Goal: Task Accomplishment & Management: Manage account settings

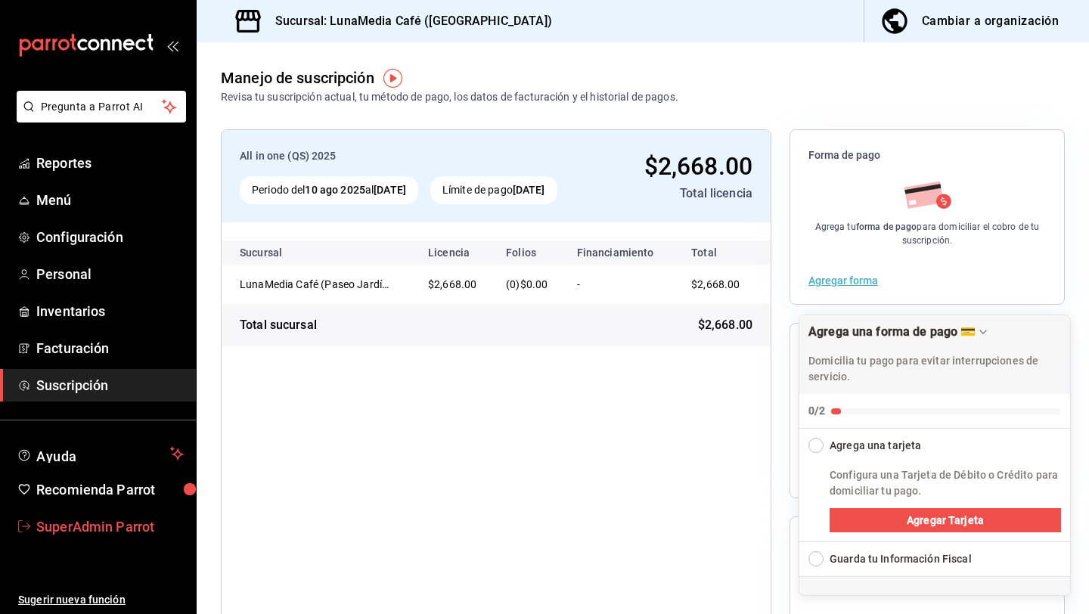
click at [103, 528] on span "SuperAdmin Parrot" at bounding box center [109, 527] width 147 height 20
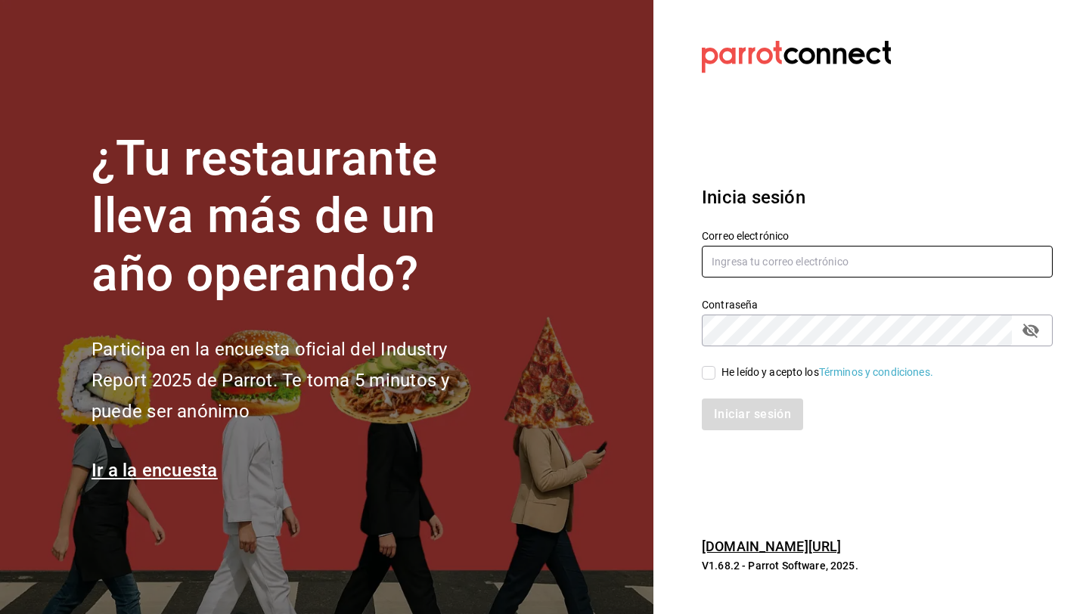
click at [808, 265] on input "text" at bounding box center [877, 262] width 351 height 32
type input "[EMAIL_ADDRESS][DOMAIN_NAME]"
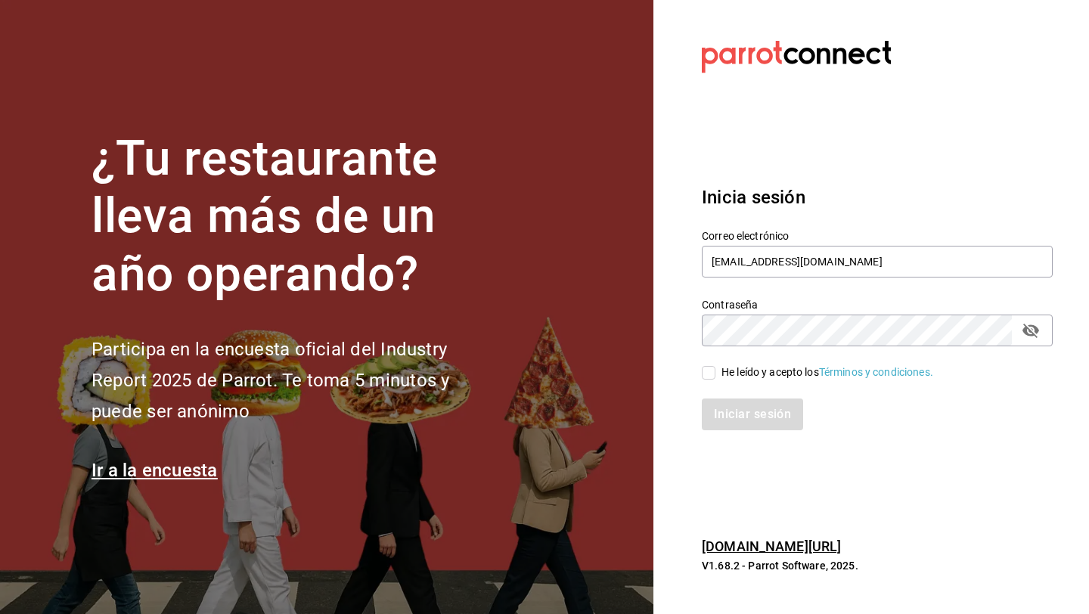
click at [752, 371] on div "He leído y acepto los Términos y condiciones." at bounding box center [828, 373] width 212 height 16
click at [715, 371] on input "He leído y acepto los Términos y condiciones." at bounding box center [709, 373] width 14 height 14
checkbox input "true"
click at [741, 417] on button "Iniciar sesión" at bounding box center [753, 415] width 103 height 32
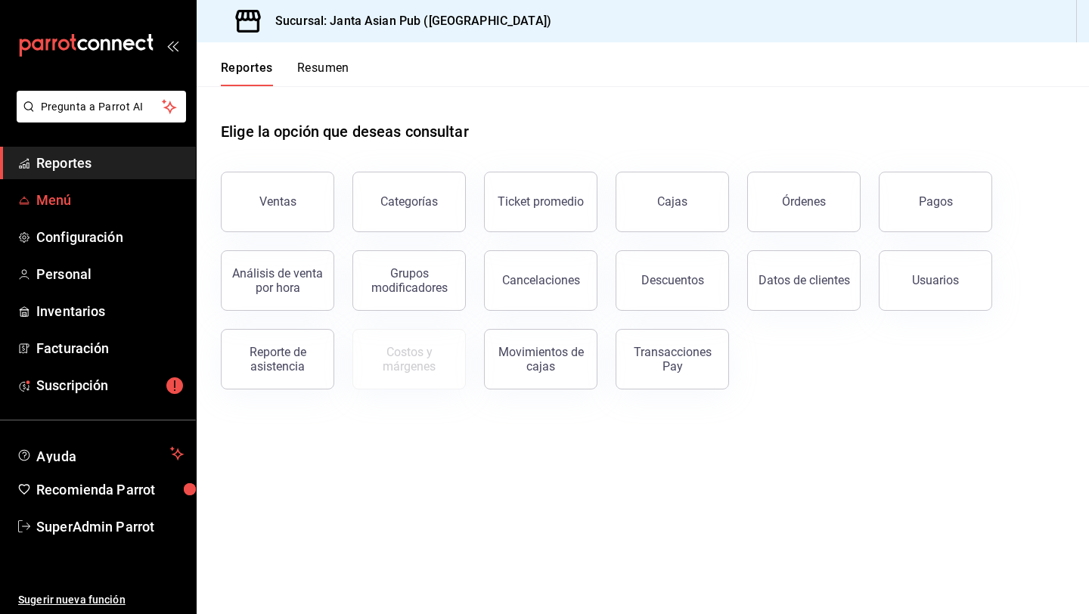
click at [101, 197] on span "Menú" at bounding box center [109, 200] width 147 height 20
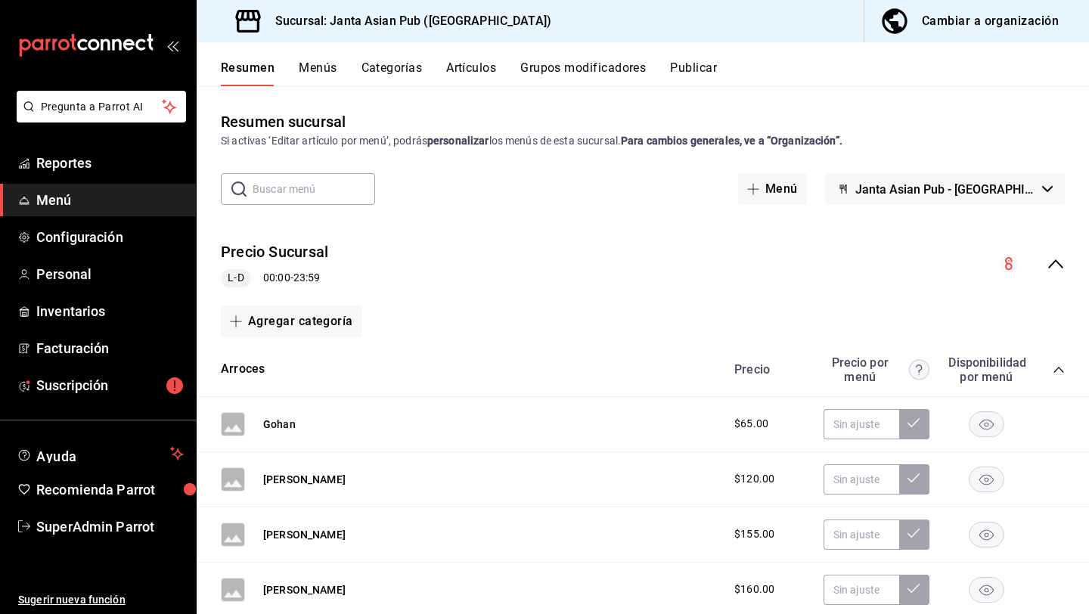
click at [709, 68] on button "Publicar" at bounding box center [693, 74] width 47 height 26
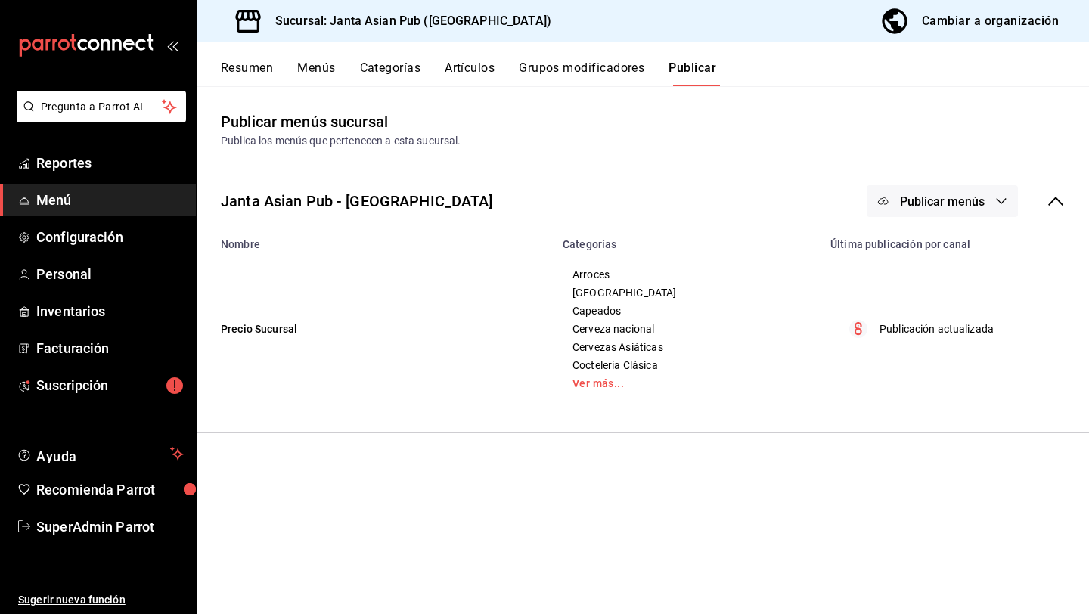
click at [961, 197] on span "Publicar menús" at bounding box center [942, 201] width 85 height 14
click at [957, 139] on div at bounding box center [544, 307] width 1089 height 614
click at [967, 40] on button "Cambiar a organización" at bounding box center [970, 21] width 213 height 42
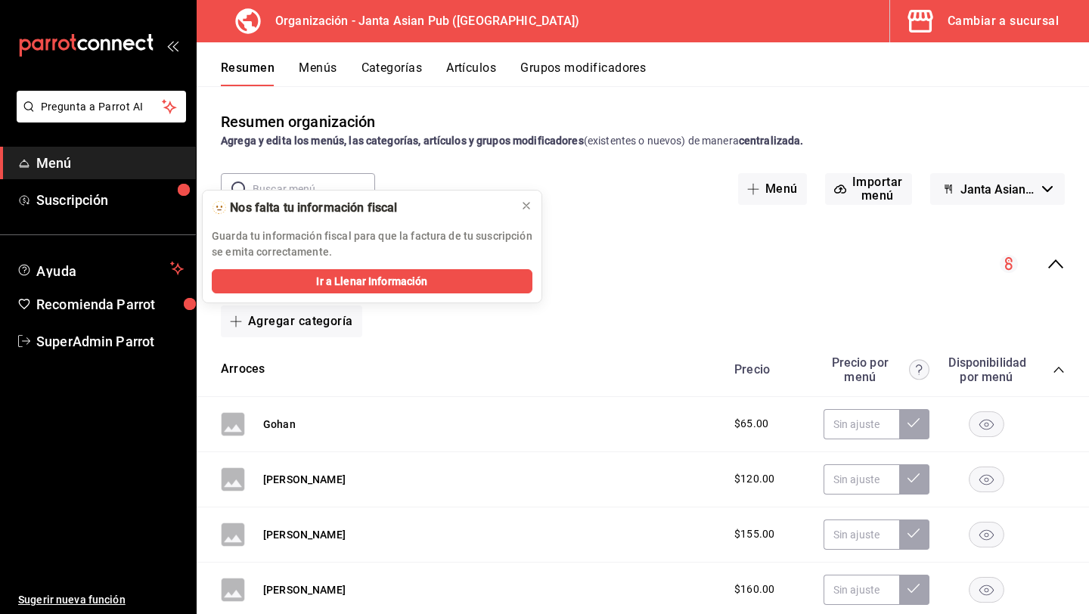
click at [321, 70] on button "Menús" at bounding box center [318, 74] width 38 height 26
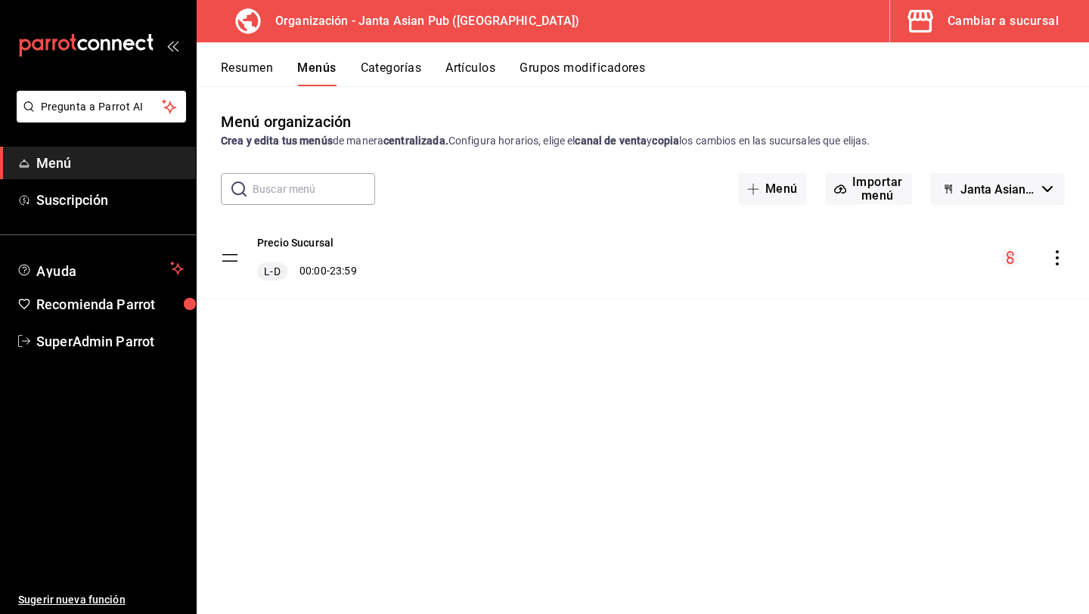
click at [1057, 256] on icon "actions" at bounding box center [1057, 257] width 15 height 15
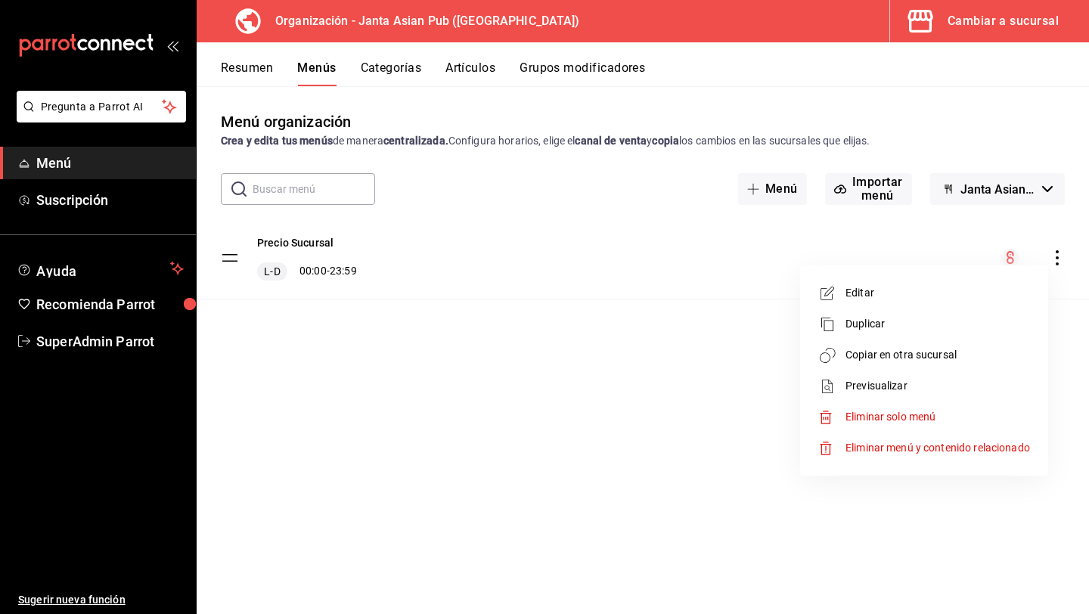
click at [933, 329] on span "Duplicar" at bounding box center [938, 324] width 185 height 16
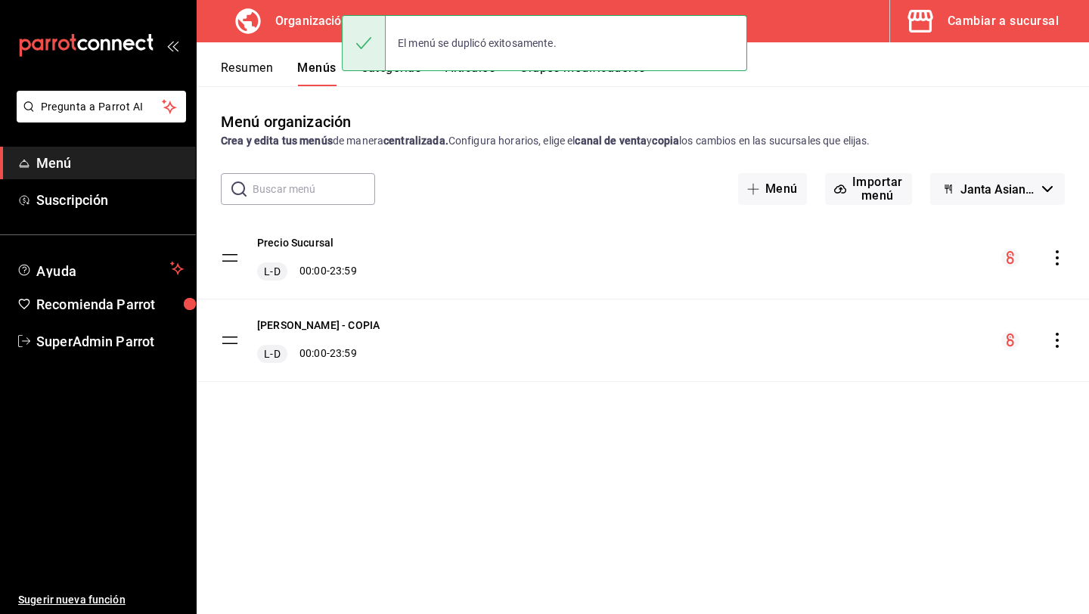
click at [1057, 340] on icon "actions" at bounding box center [1057, 340] width 3 height 15
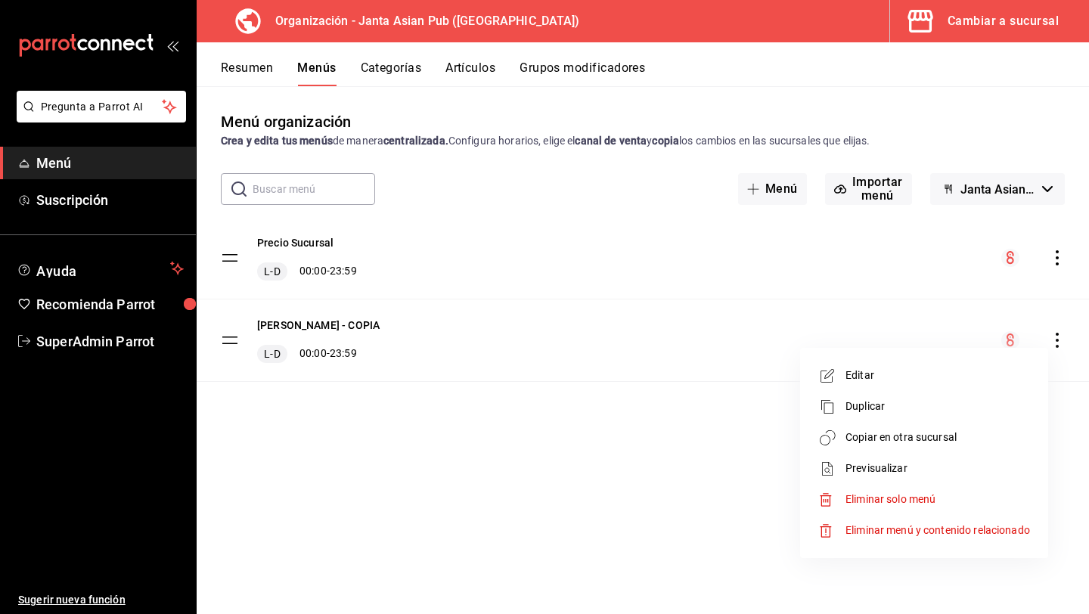
click at [900, 382] on span "Editar" at bounding box center [938, 376] width 185 height 16
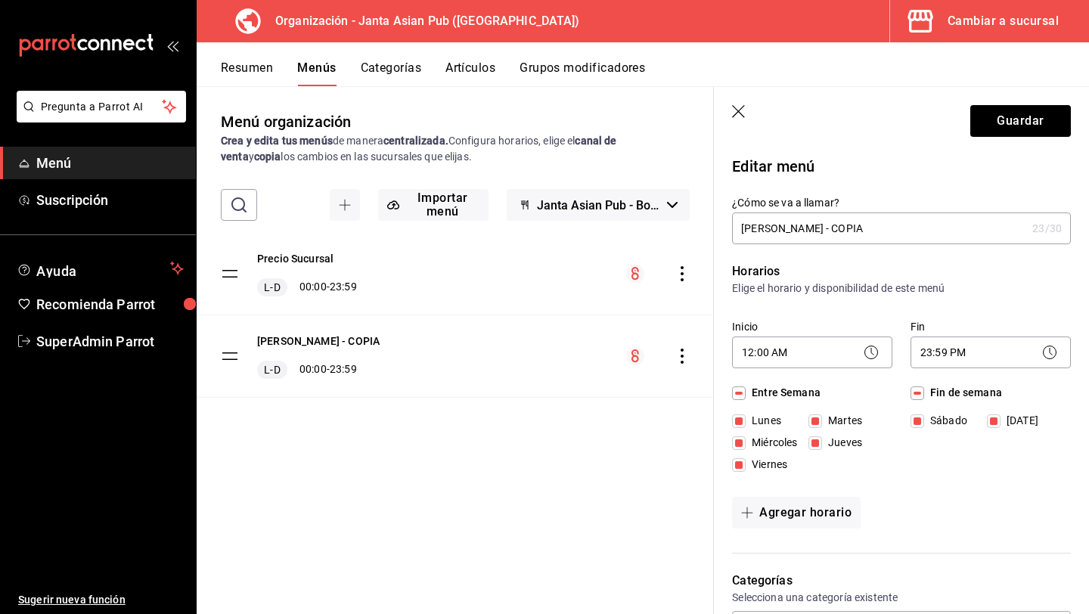
drag, startPoint x: 862, startPoint y: 224, endPoint x: 775, endPoint y: 227, distance: 87.0
click at [775, 227] on input "[PERSON_NAME] - COPIA" at bounding box center [879, 228] width 294 height 30
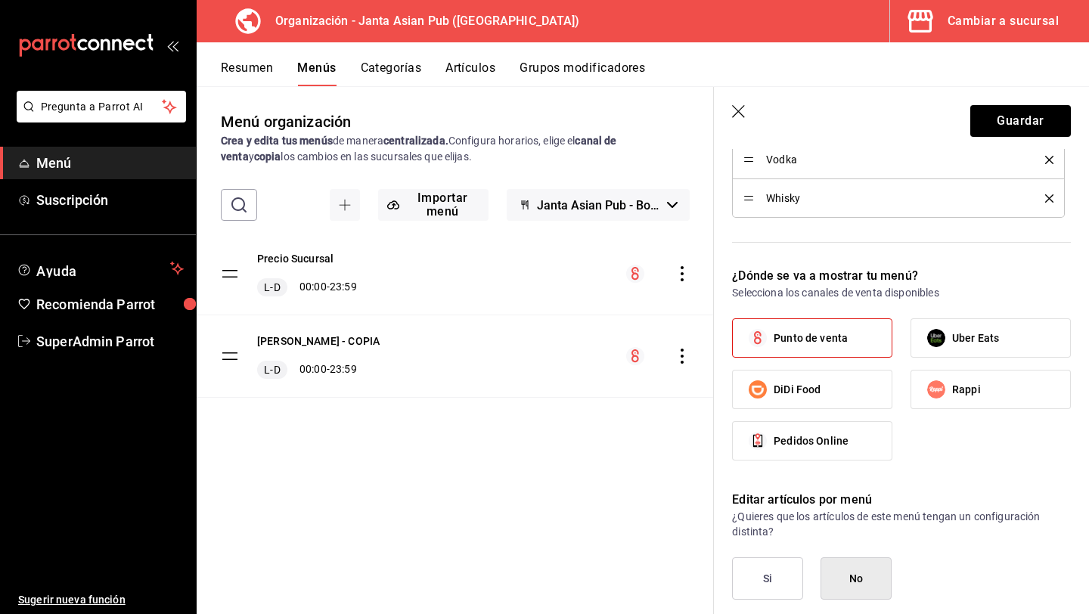
scroll to position [2017, 0]
type input "Precio delivery"
click at [951, 340] on input "Uber Eats" at bounding box center [936, 339] width 32 height 32
checkbox input "true"
click at [866, 410] on div "Punto de venta Uber Eats DiDi Food Rappi Pedidos Online" at bounding box center [901, 396] width 339 height 154
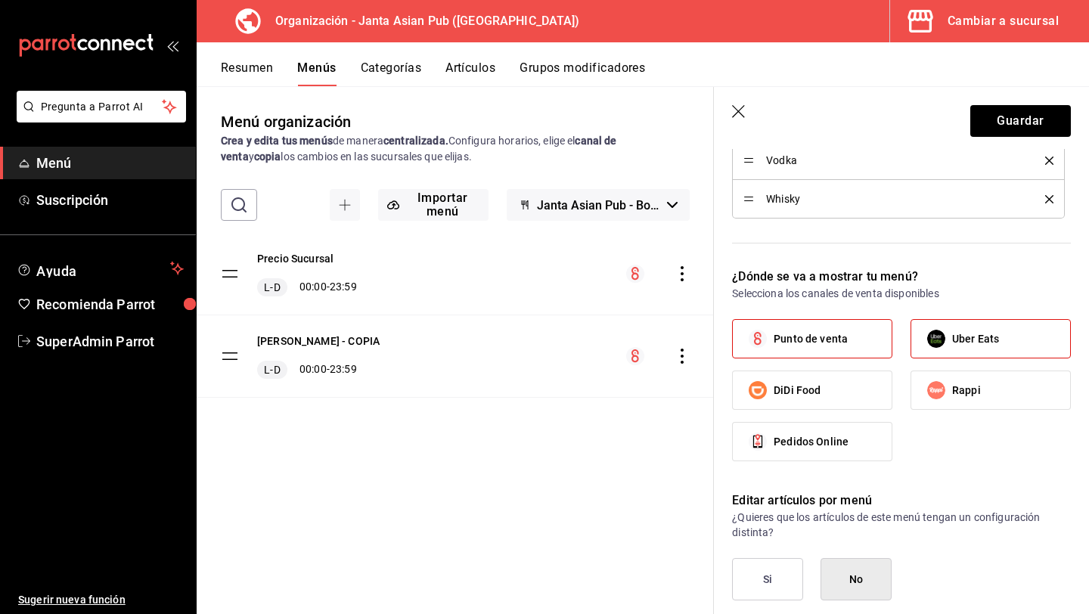
click at [866, 386] on label "DiDi Food" at bounding box center [812, 390] width 159 height 38
click at [774, 386] on input "DiDi Food" at bounding box center [758, 390] width 32 height 32
checkbox input "true"
click at [944, 386] on input "Rappi" at bounding box center [936, 390] width 32 height 32
checkbox input "true"
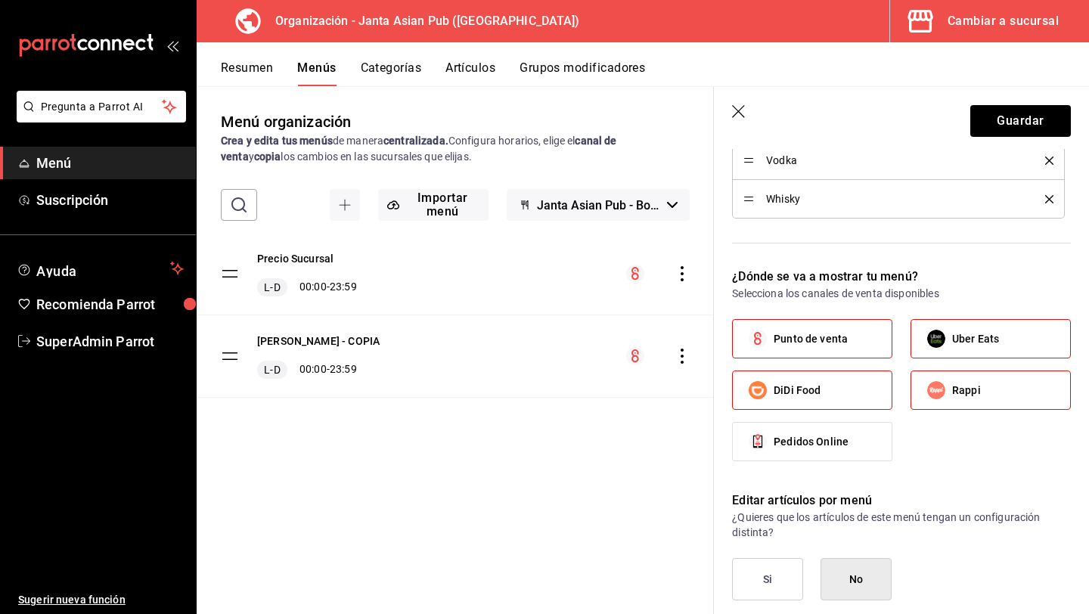
click at [876, 350] on label "Punto de venta" at bounding box center [812, 339] width 159 height 38
click at [774, 350] on input "Punto de venta" at bounding box center [758, 339] width 32 height 32
checkbox input "false"
click at [998, 129] on button "Guardar" at bounding box center [1020, 121] width 101 height 32
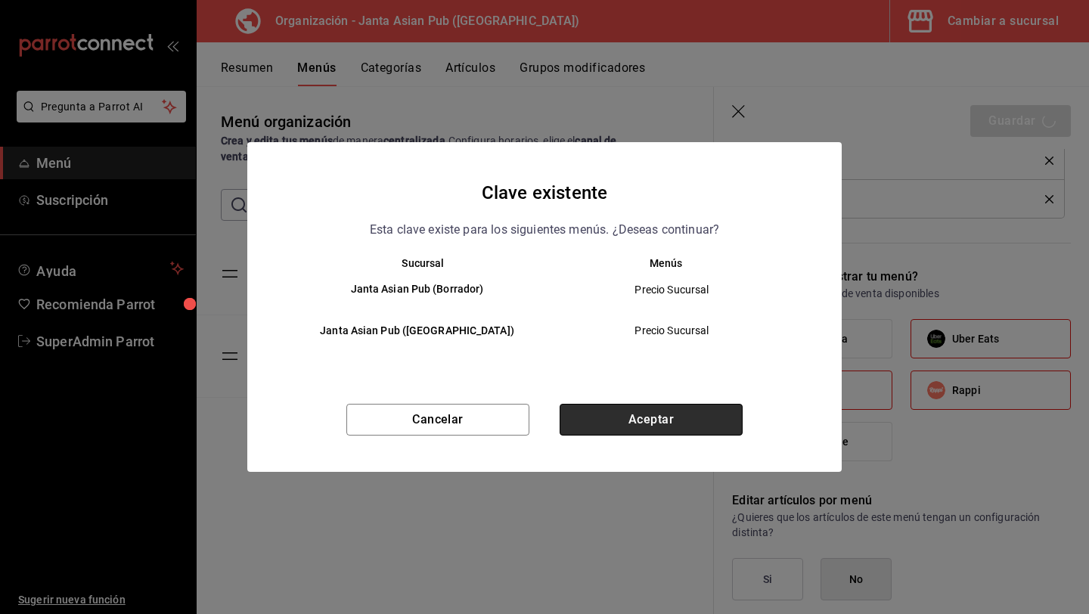
click at [687, 421] on button "Aceptar" at bounding box center [651, 420] width 183 height 32
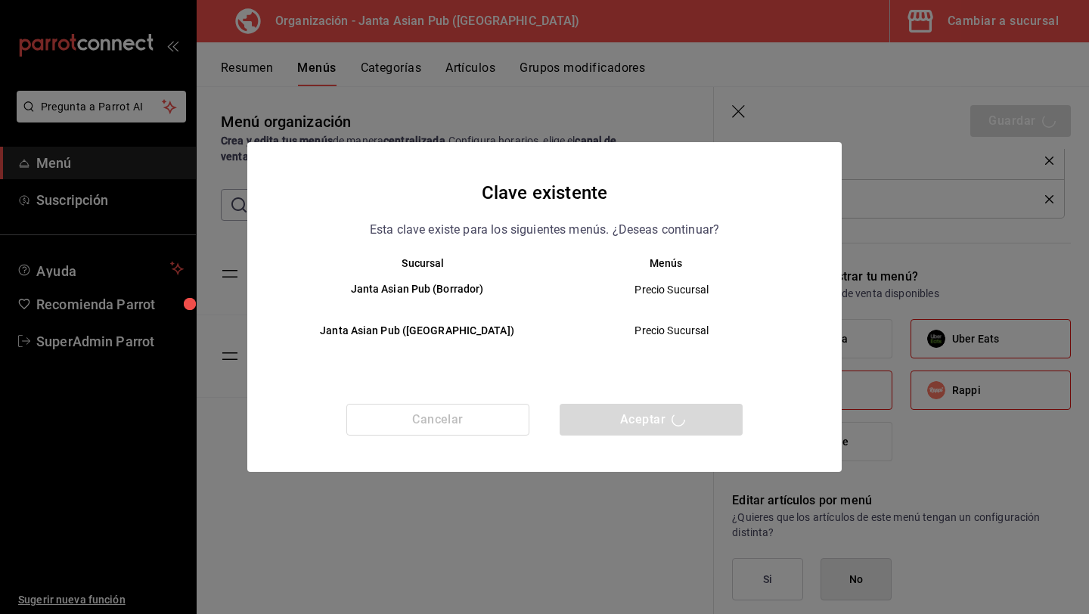
checkbox input "false"
type input "1755633049566"
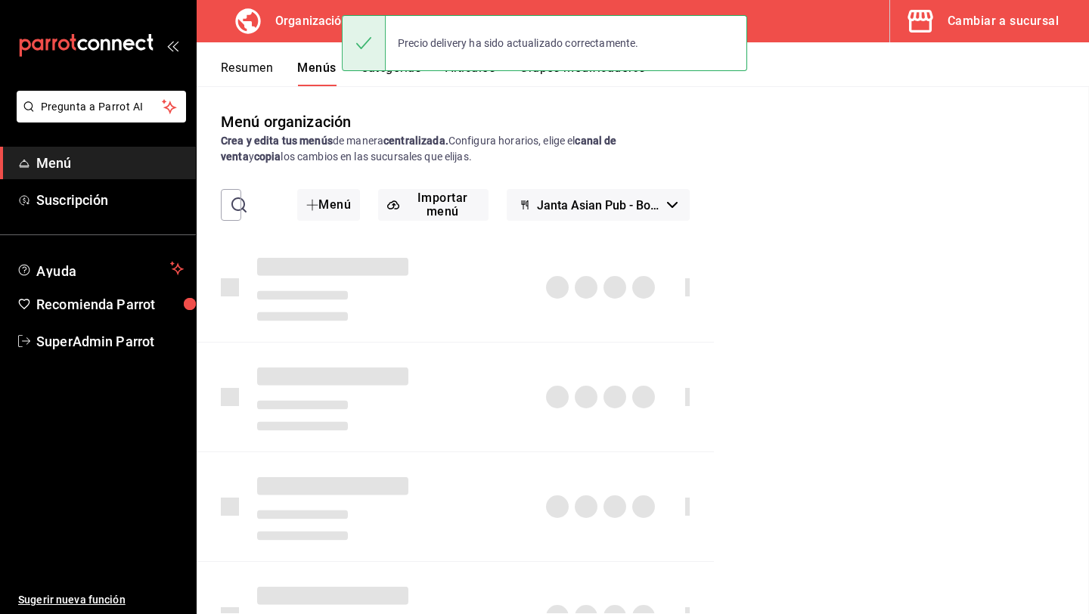
checkbox input "false"
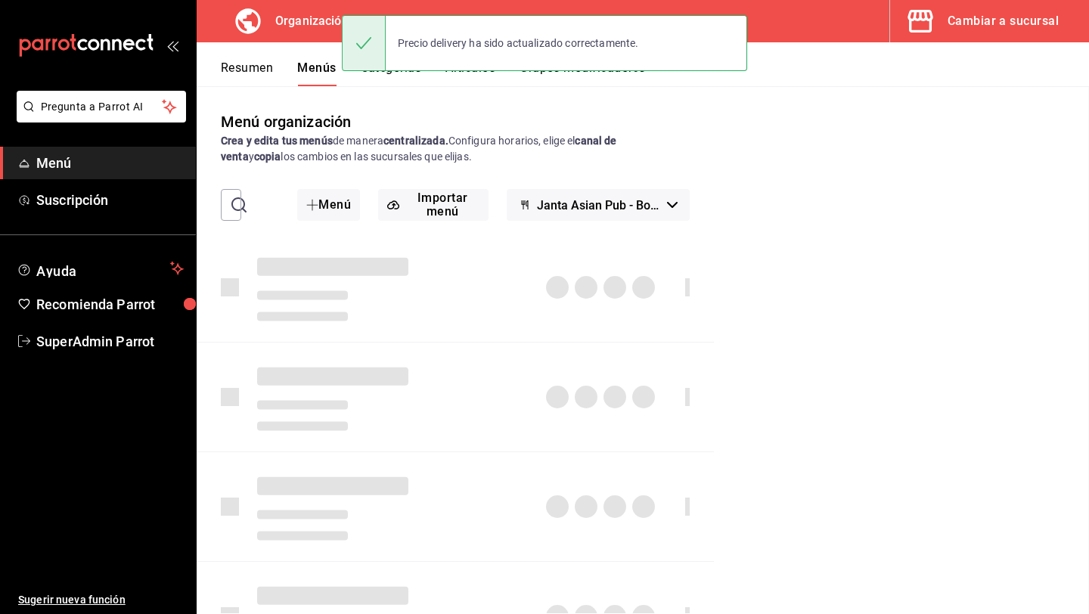
checkbox input "false"
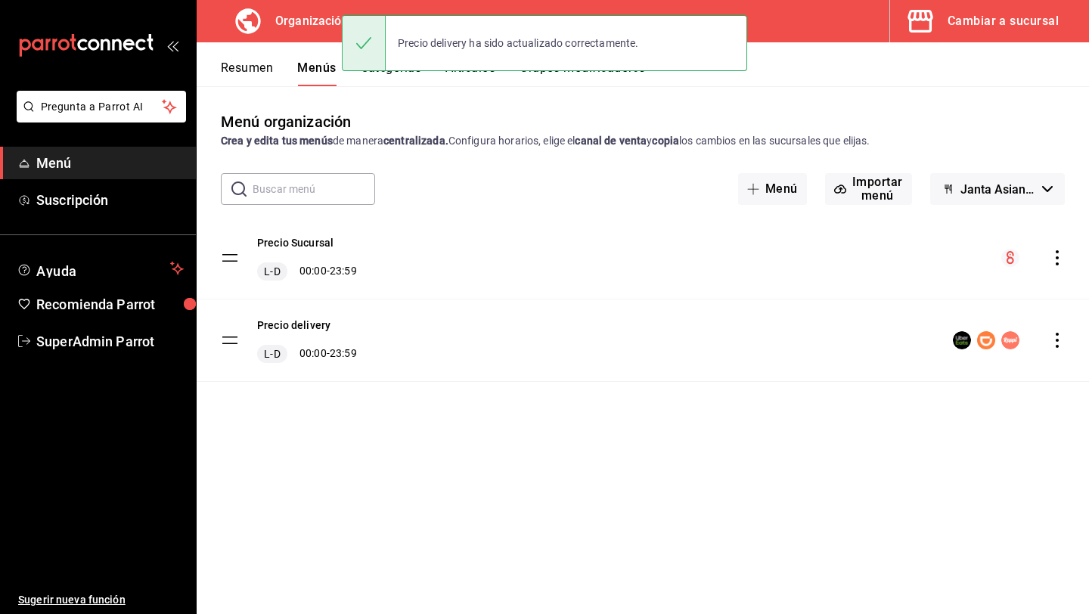
click at [1057, 354] on div "Precio delivery L-D 00:00 - 23:59" at bounding box center [643, 341] width 892 height 82
click at [1057, 346] on icon "actions" at bounding box center [1057, 340] width 3 height 15
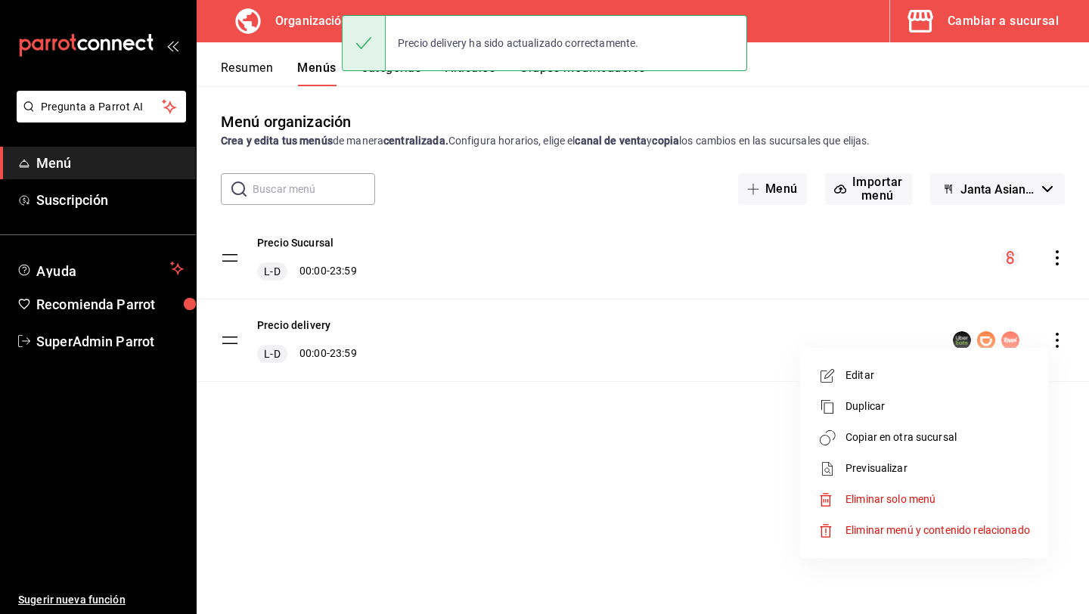
click at [943, 438] on span "Copiar en otra sucursal" at bounding box center [938, 438] width 185 height 16
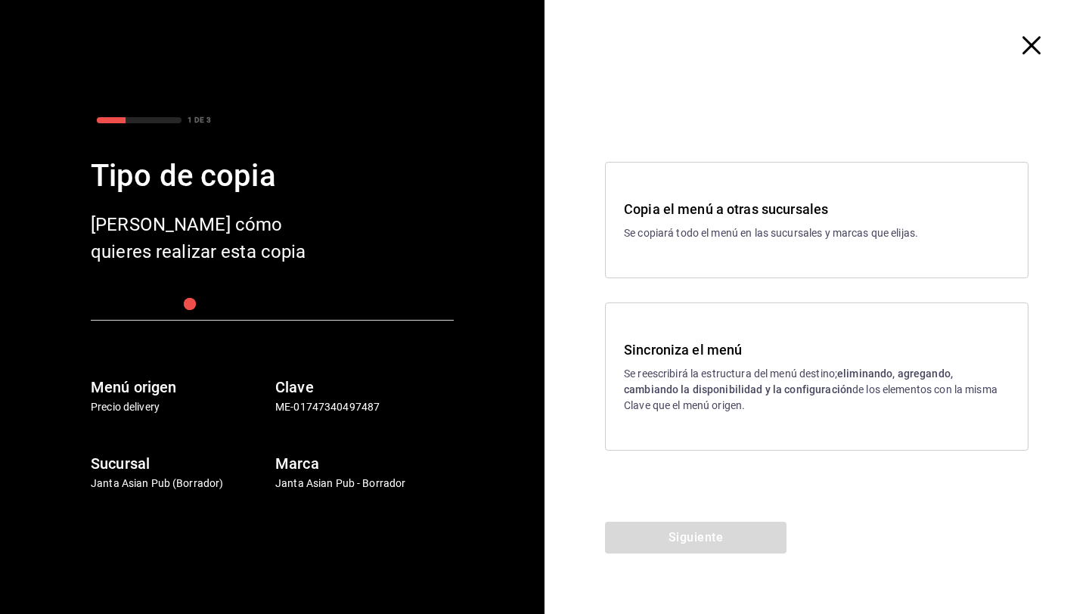
click at [654, 379] on p "Se reescribirá la estructura del menú destino; eliminando, agregando, cambiando…" at bounding box center [817, 390] width 386 height 48
click at [659, 267] on div "Copia el menú a otras sucursales Se copiará todo el menú en las sucursales y ma…" at bounding box center [817, 220] width 424 height 116
click at [666, 535] on button "Siguiente" at bounding box center [696, 538] width 182 height 32
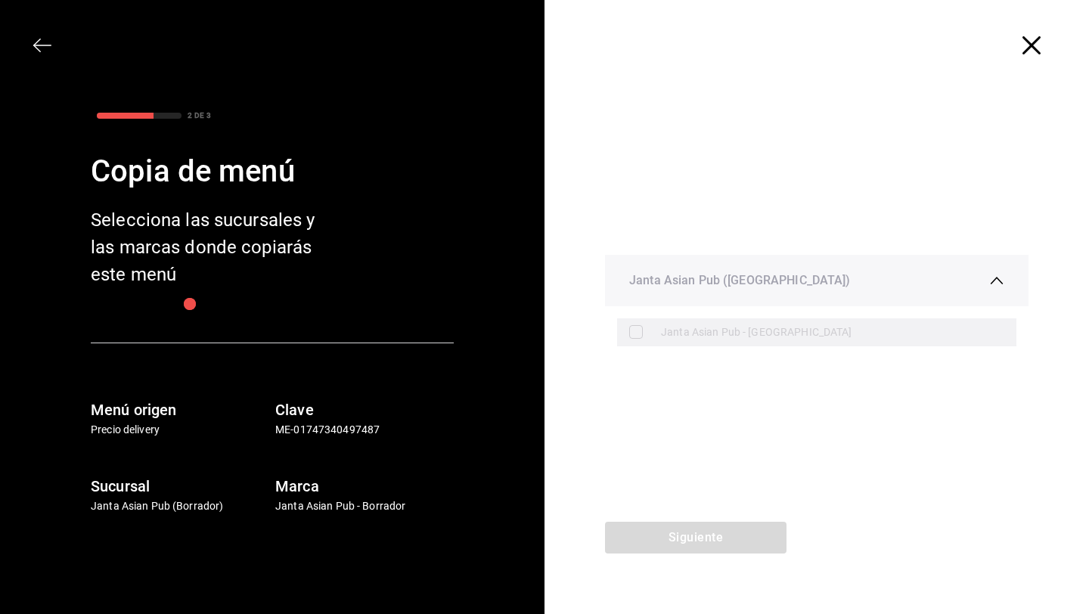
click at [660, 325] on div "Janta Asian Pub - [GEOGRAPHIC_DATA]" at bounding box center [816, 332] width 399 height 28
click at [996, 273] on icon "button" at bounding box center [996, 280] width 15 height 15
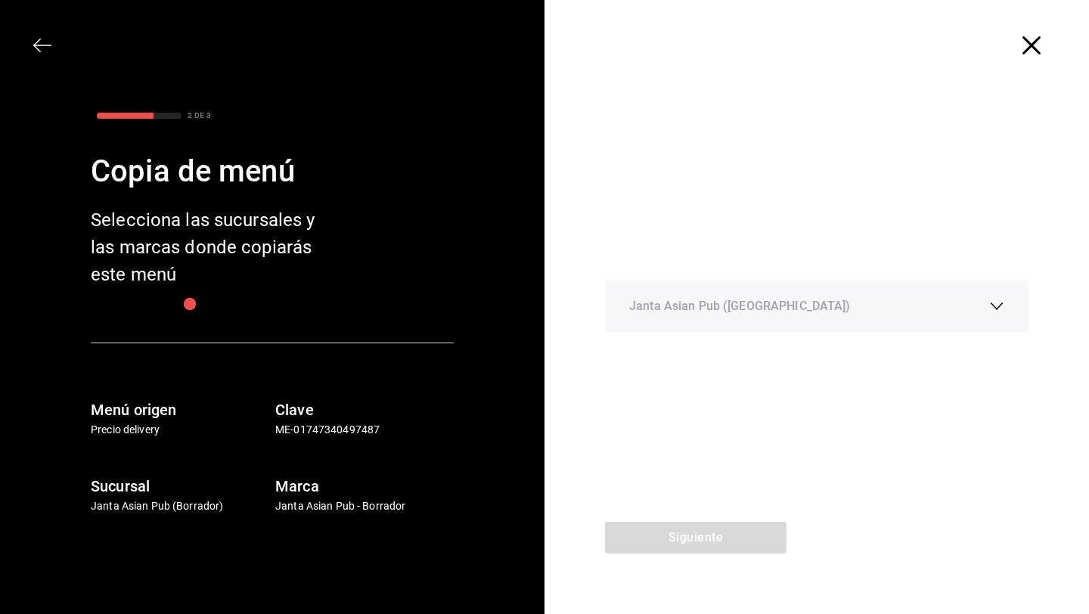
click at [1027, 48] on icon "button" at bounding box center [1032, 45] width 18 height 18
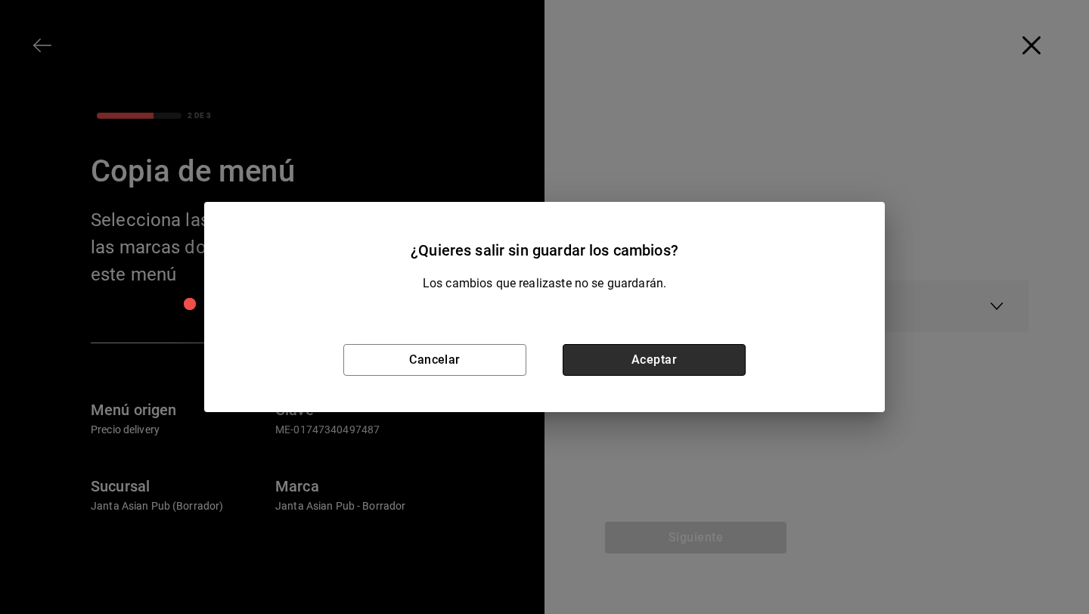
click at [625, 365] on button "Aceptar" at bounding box center [654, 360] width 183 height 32
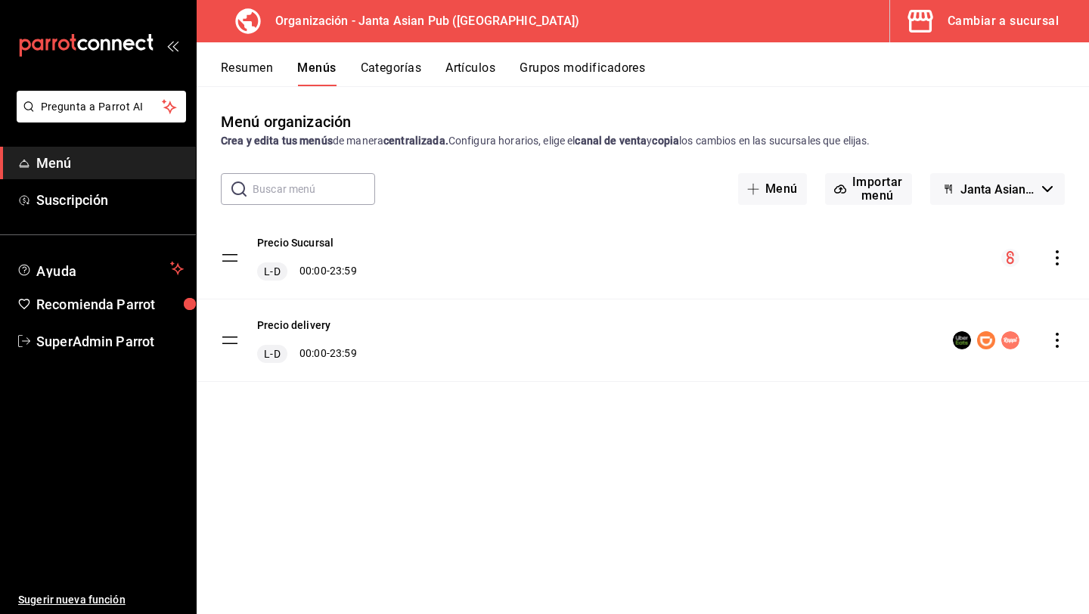
click at [1054, 338] on icon "actions" at bounding box center [1057, 340] width 15 height 15
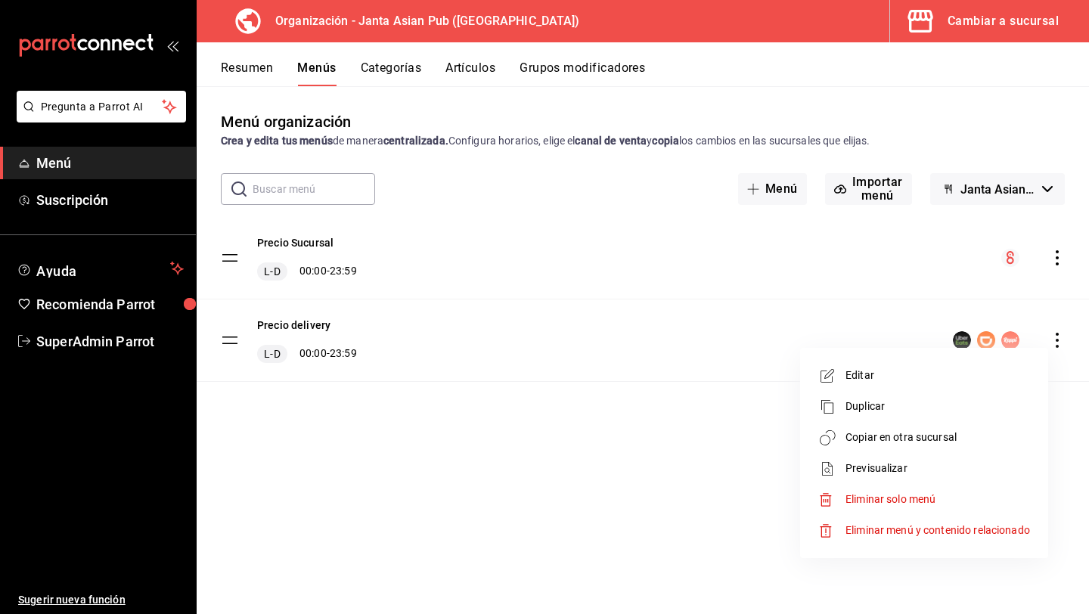
click at [309, 326] on div at bounding box center [544, 307] width 1089 height 614
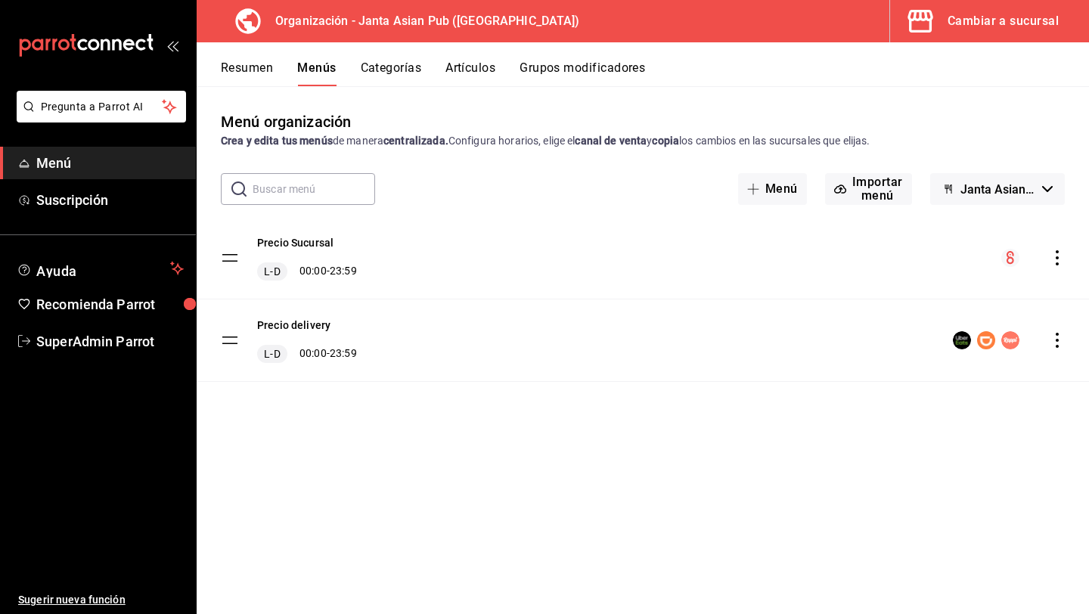
click at [309, 326] on button "Precio delivery" at bounding box center [293, 325] width 73 height 15
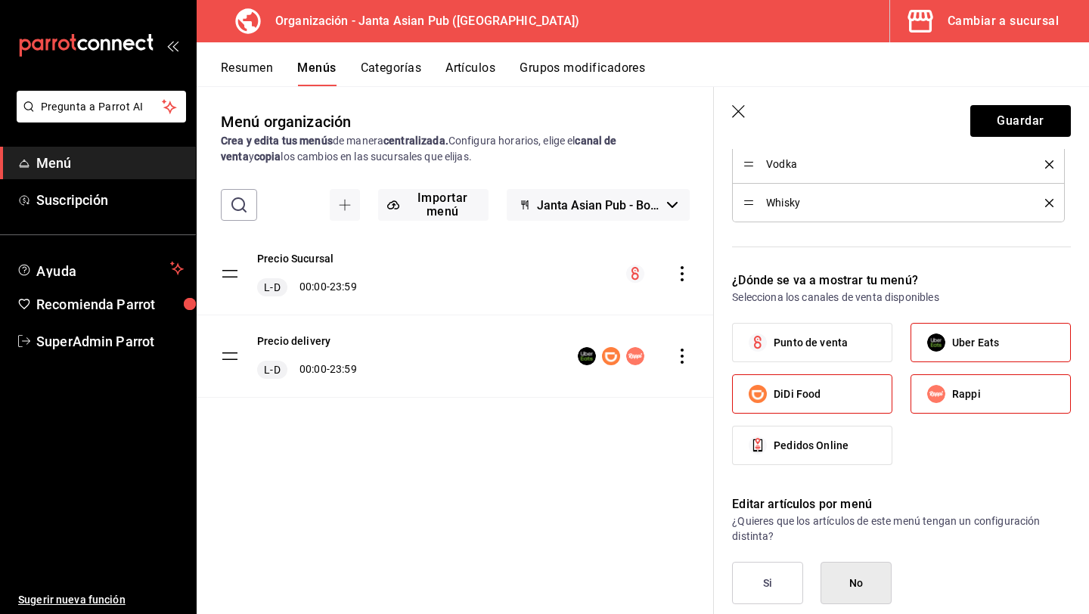
scroll to position [2018, 0]
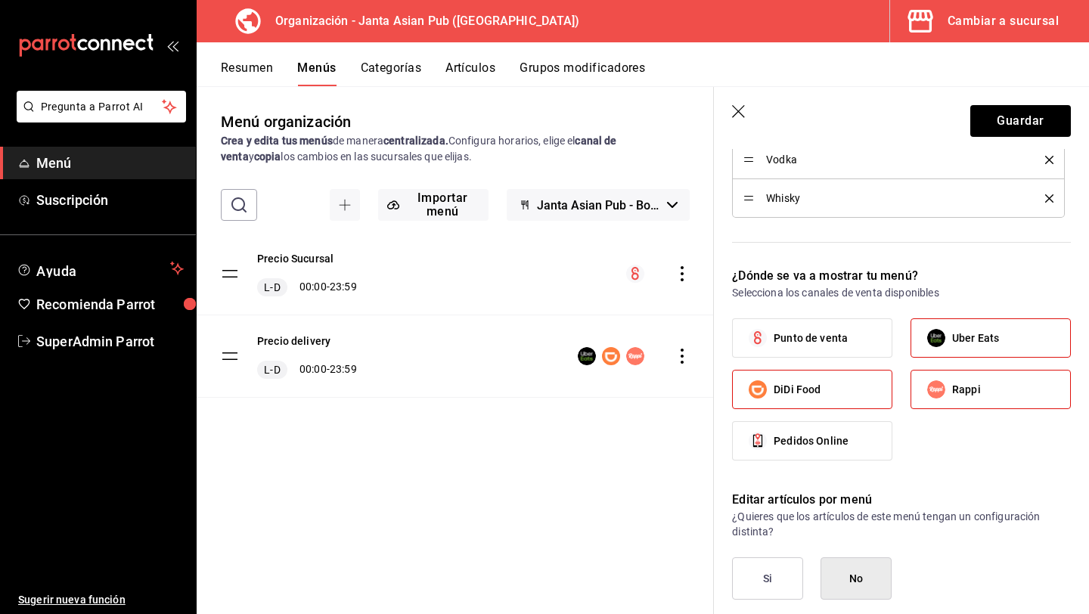
click at [807, 355] on label "Punto de venta" at bounding box center [812, 338] width 159 height 38
click at [774, 354] on input "Punto de venta" at bounding box center [758, 338] width 32 height 32
checkbox input "true"
click at [995, 122] on button "Guardar" at bounding box center [1020, 121] width 101 height 32
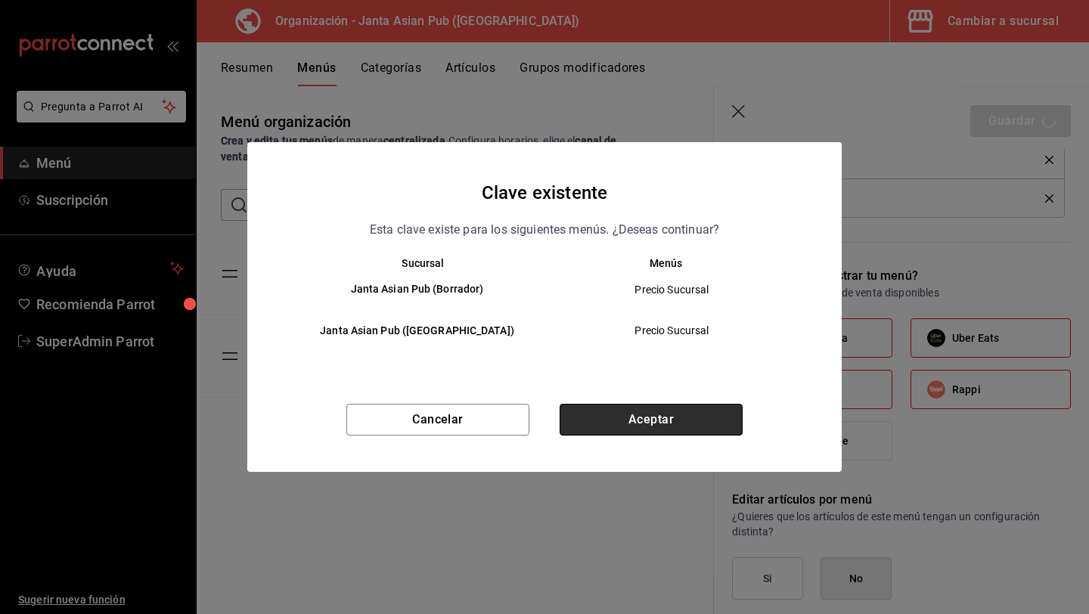
click at [692, 417] on button "Aceptar" at bounding box center [651, 420] width 183 height 32
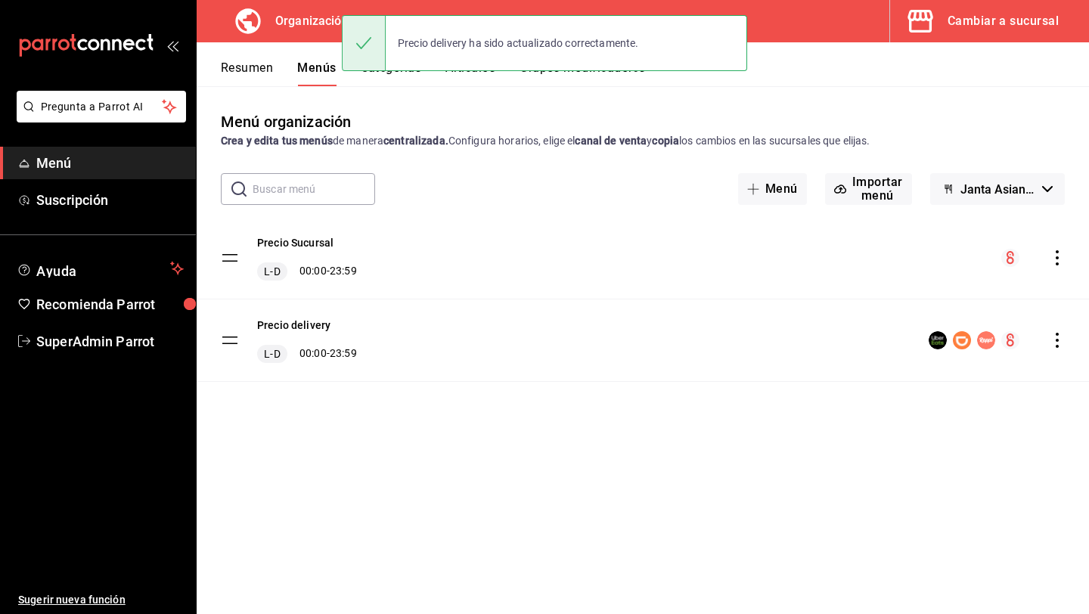
click at [1063, 337] on icon "actions" at bounding box center [1057, 340] width 15 height 15
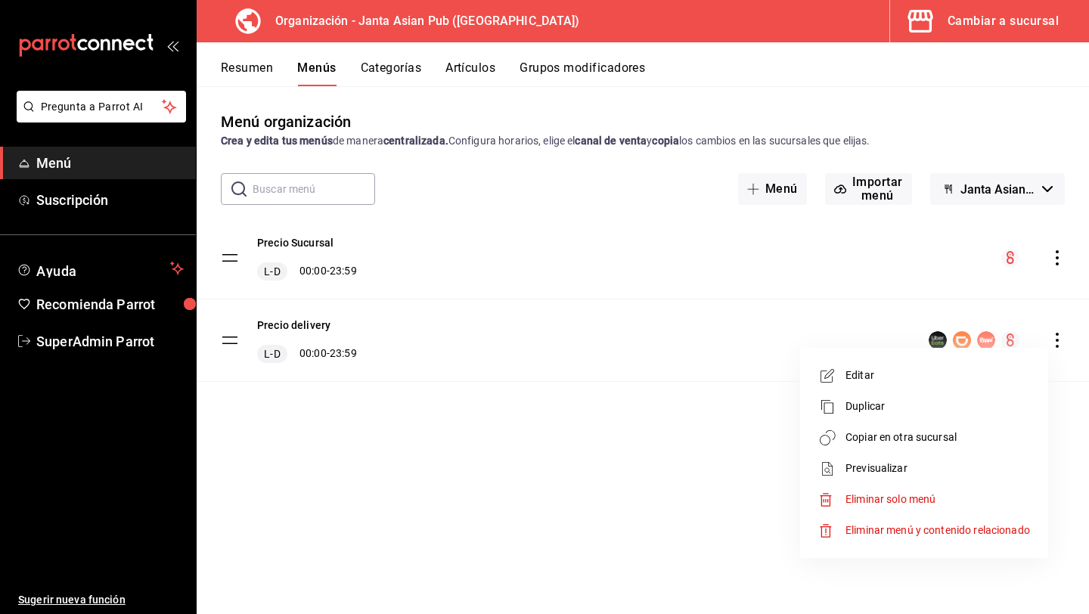
click at [989, 427] on li "Copiar en otra sucursal" at bounding box center [924, 437] width 236 height 31
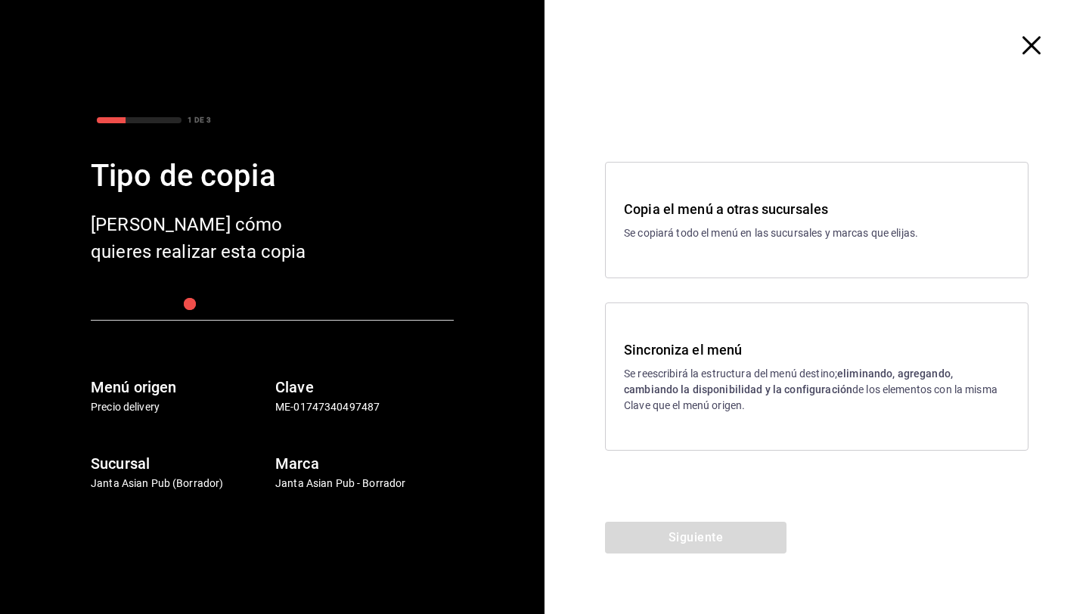
click at [812, 402] on p "Se reescribirá la estructura del menú destino; eliminando, agregando, cambiando…" at bounding box center [817, 390] width 386 height 48
click at [769, 203] on h3 "Copia el menú a otras sucursales" at bounding box center [817, 209] width 386 height 20
click at [740, 523] on button "Siguiente" at bounding box center [696, 538] width 182 height 32
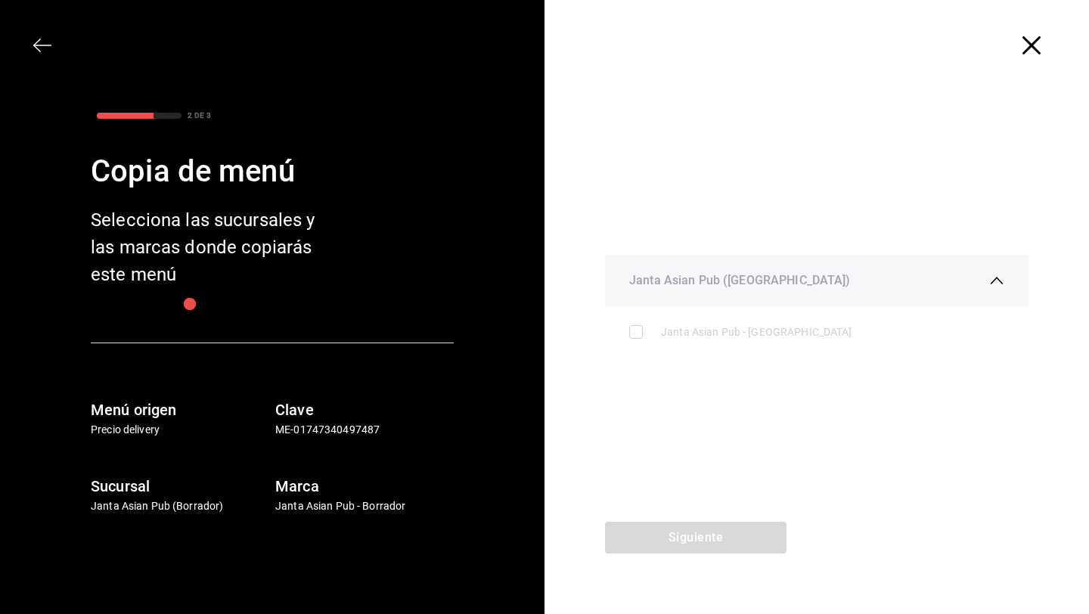
click at [29, 35] on div "2 DE 3 Copia de menú Selecciona las sucursales y las marcas donde copiarás este…" at bounding box center [272, 307] width 545 height 614
click at [33, 41] on icon "button" at bounding box center [42, 45] width 18 height 18
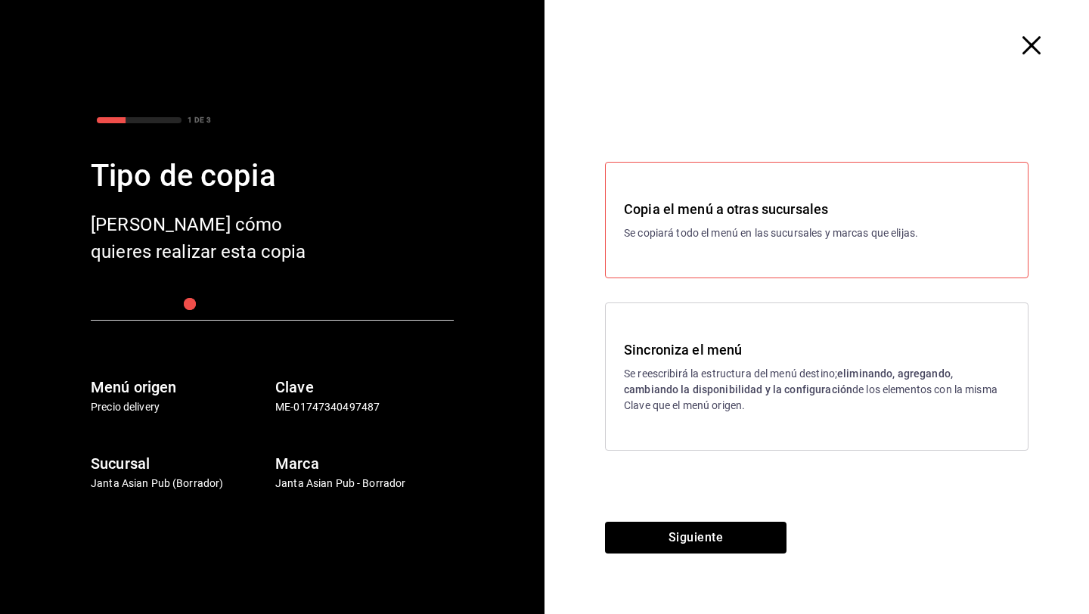
click at [624, 334] on div "Sincroniza el menú Se reescribirá la estructura del menú destino; eliminando, a…" at bounding box center [817, 377] width 424 height 148
click at [668, 538] on button "Siguiente" at bounding box center [696, 538] width 182 height 32
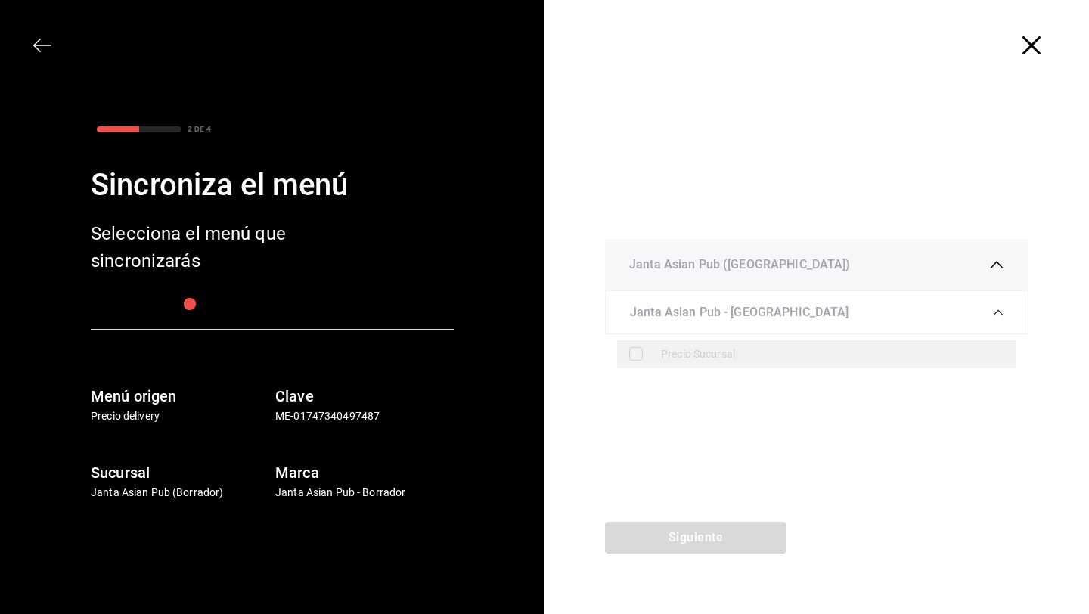
click at [661, 360] on div "Precio Sucursal" at bounding box center [832, 354] width 343 height 16
click at [1035, 42] on icon "button" at bounding box center [1032, 45] width 18 height 18
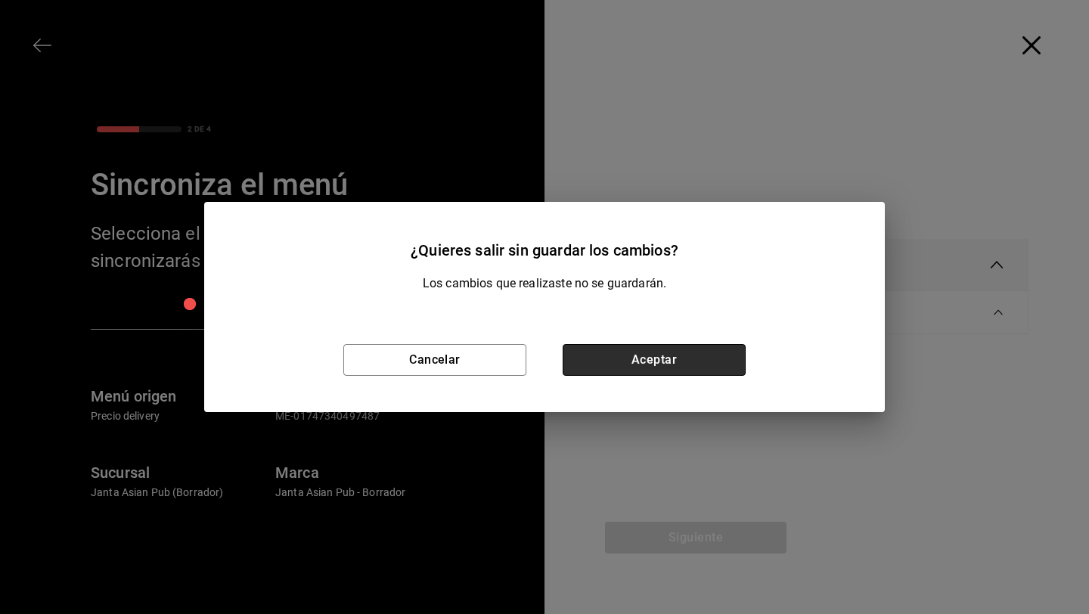
click at [657, 356] on button "Aceptar" at bounding box center [654, 360] width 183 height 32
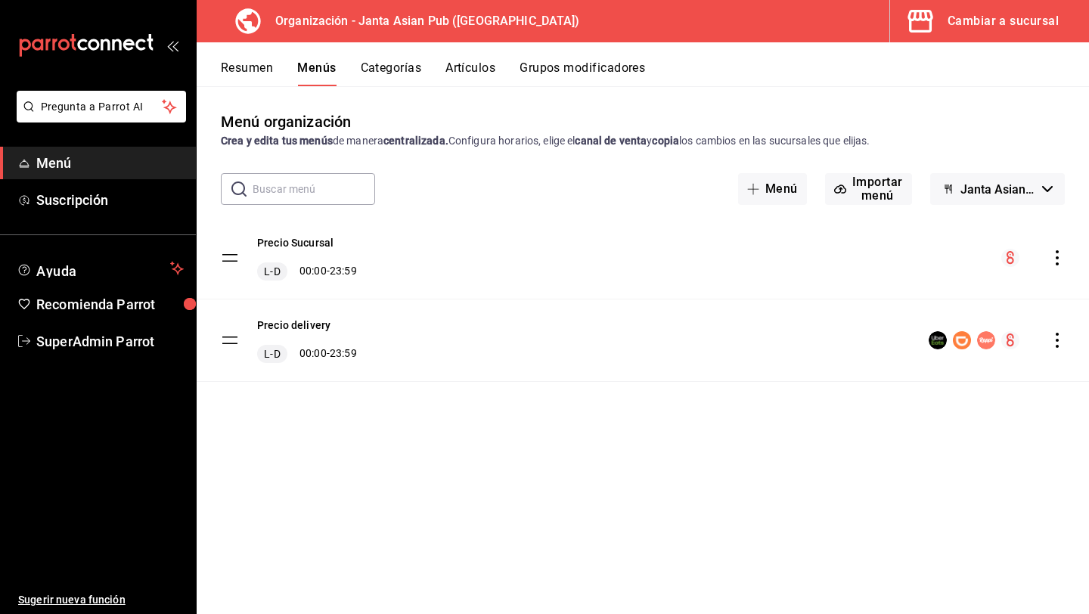
click at [974, 26] on div "Cambiar a sucursal" at bounding box center [1003, 21] width 111 height 21
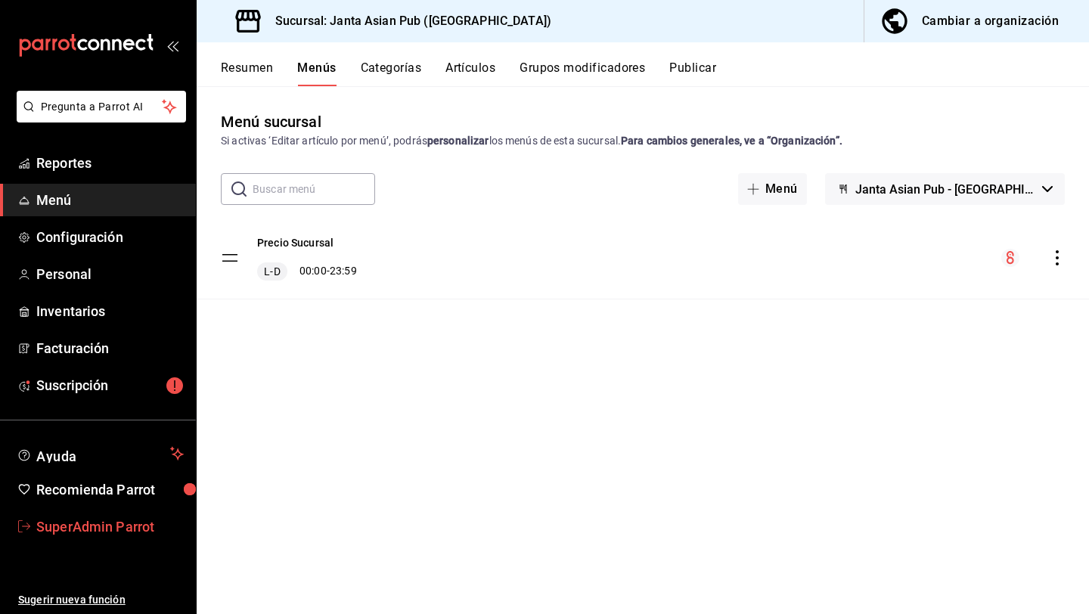
click at [90, 540] on link "SuperAdmin Parrot" at bounding box center [98, 527] width 196 height 33
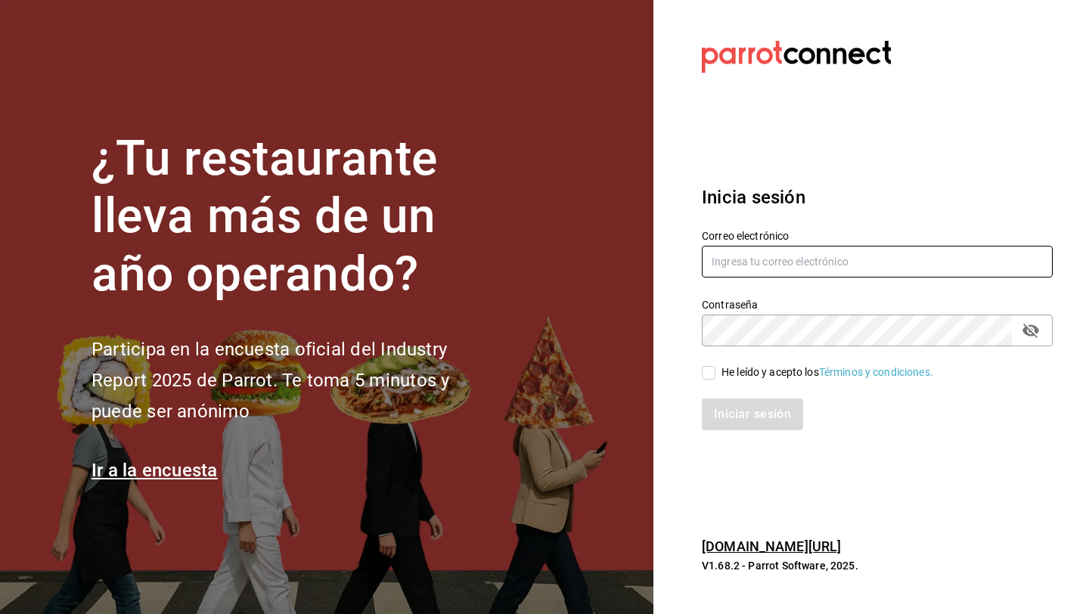
click at [730, 261] on input "text" at bounding box center [877, 262] width 351 height 32
type input "[EMAIL_ADDRESS][DOMAIN_NAME]"
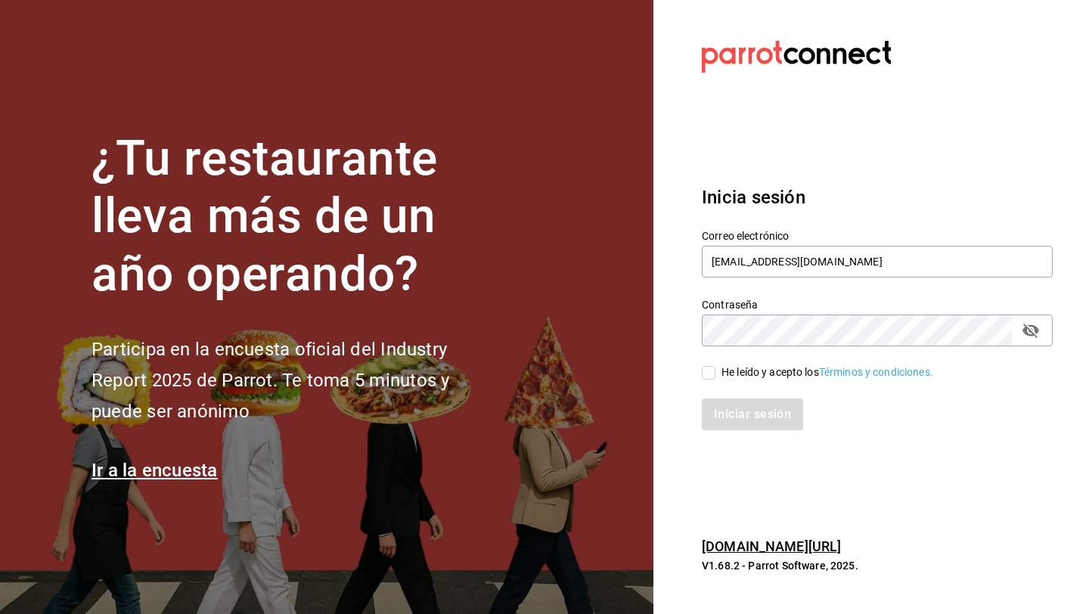
click at [716, 374] on span "He leído y acepto los Términos y condiciones." at bounding box center [824, 373] width 218 height 16
click at [715, 374] on input "He leído y acepto los Términos y condiciones." at bounding box center [709, 373] width 14 height 14
checkbox input "true"
click at [722, 408] on button "Iniciar sesión" at bounding box center [753, 415] width 103 height 32
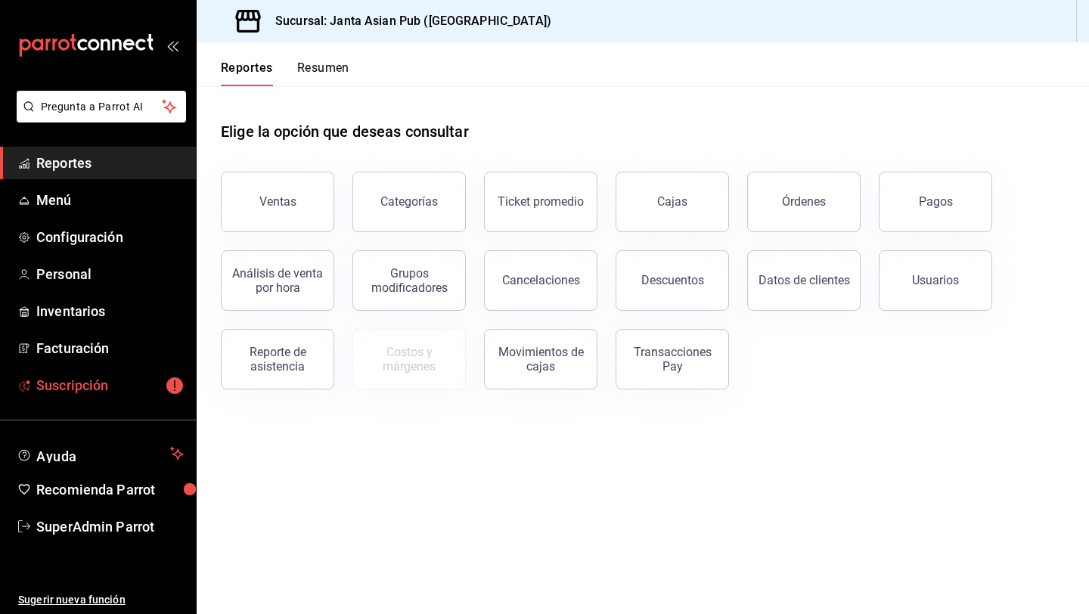
click at [97, 376] on span "Suscripción" at bounding box center [109, 385] width 147 height 20
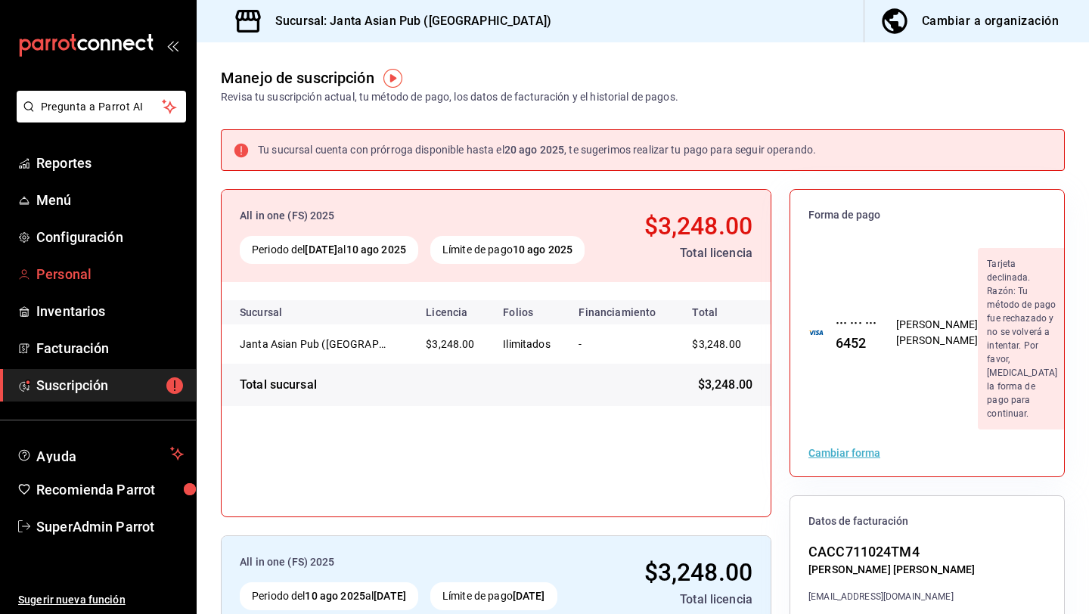
click at [81, 287] on link "Personal" at bounding box center [98, 274] width 196 height 33
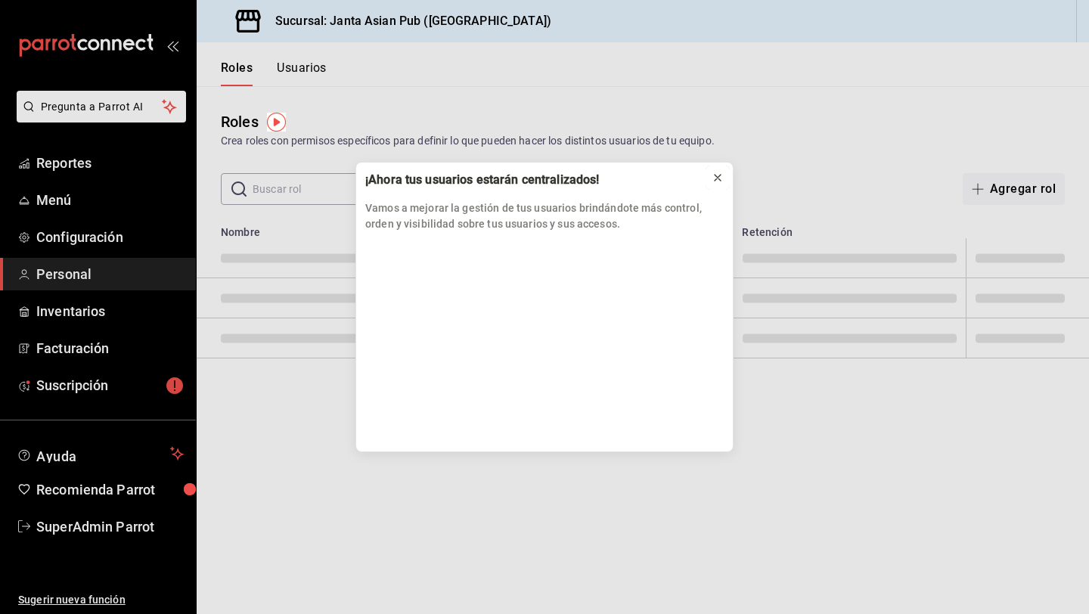
click at [719, 173] on icon at bounding box center [718, 178] width 12 height 12
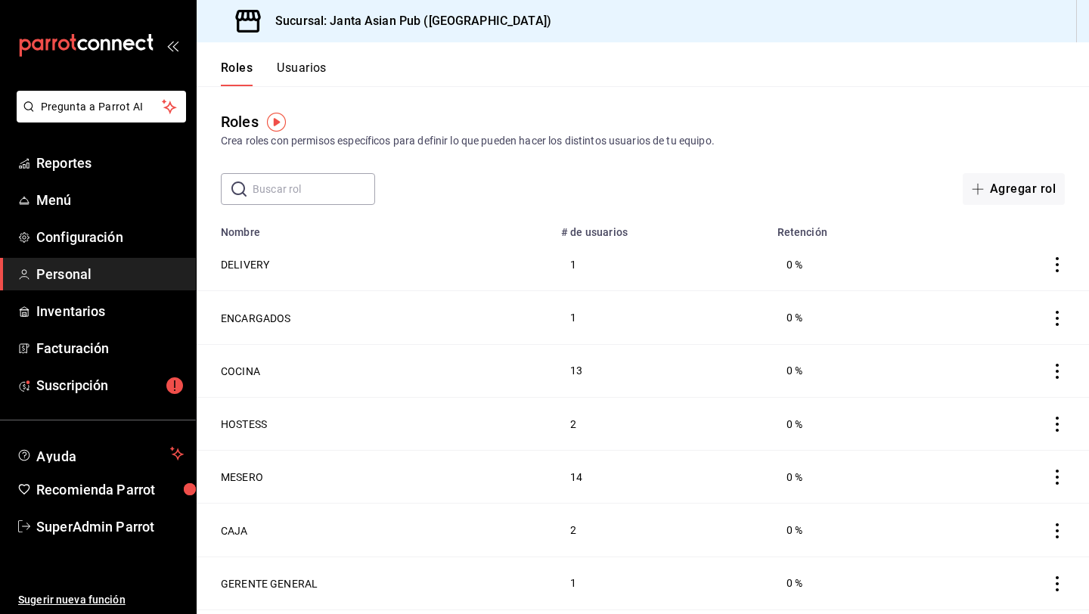
click at [304, 82] on button "Usuarios" at bounding box center [302, 74] width 50 height 26
